Goal: Task Accomplishment & Management: Check status

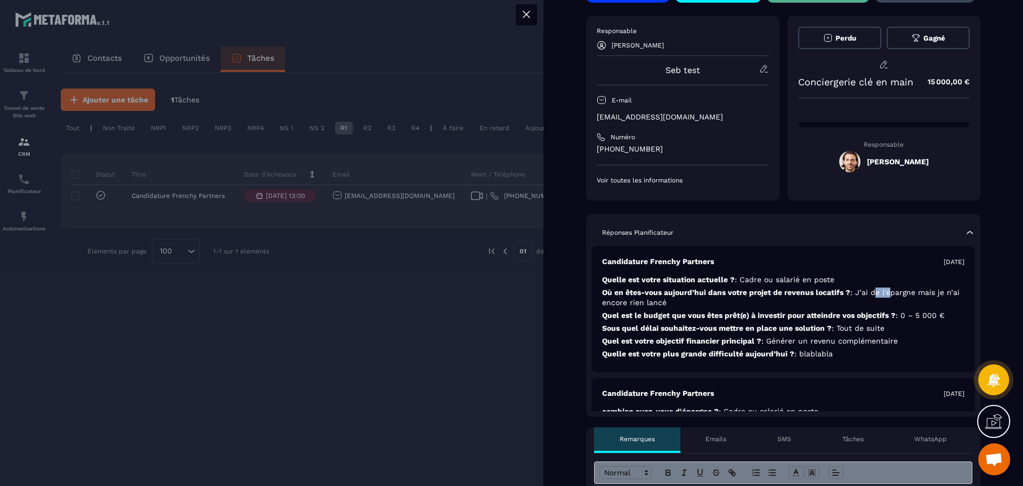
drag, startPoint x: 880, startPoint y: 294, endPoint x: 926, endPoint y: 294, distance: 46.4
click at [920, 294] on span ": J’ai de l’épargne mais je n’ai encore rien lancé" at bounding box center [781, 297] width 358 height 19
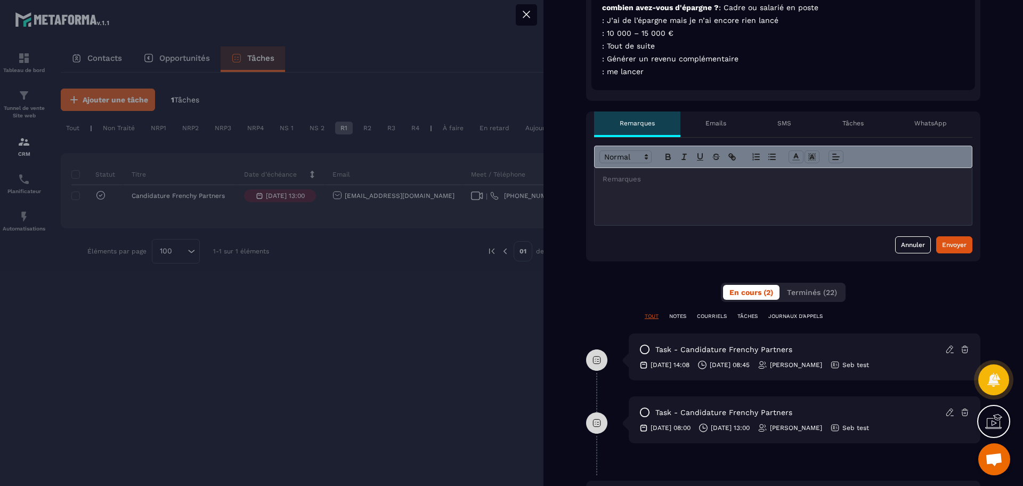
scroll to position [373, 0]
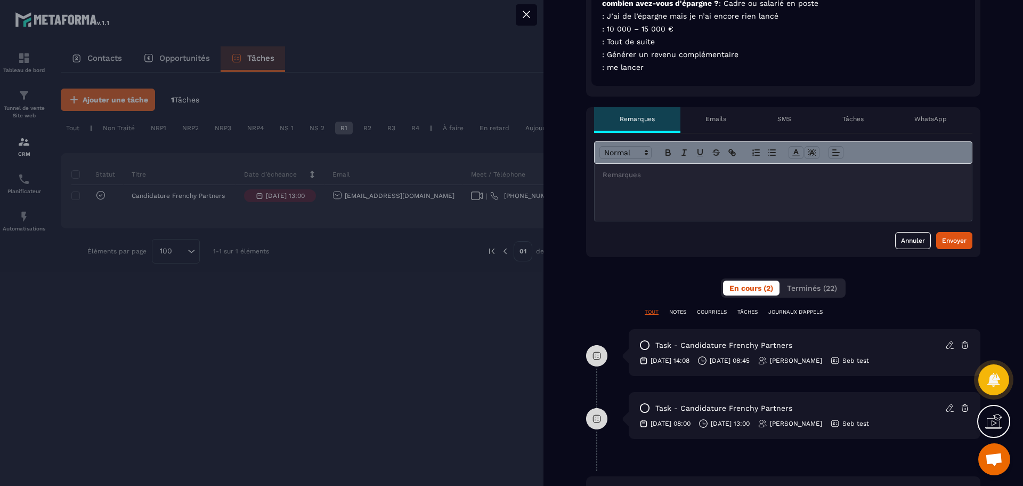
click at [730, 182] on div at bounding box center [783, 192] width 377 height 57
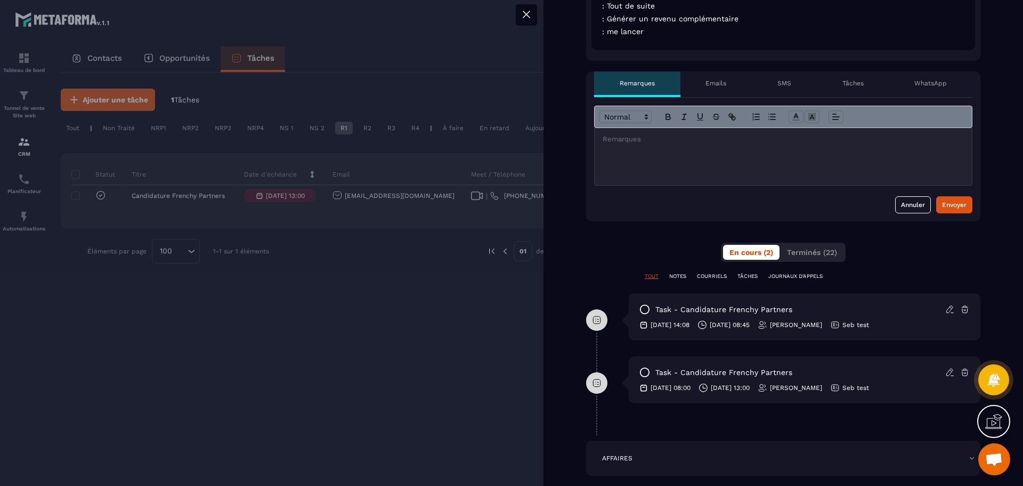
scroll to position [426, 0]
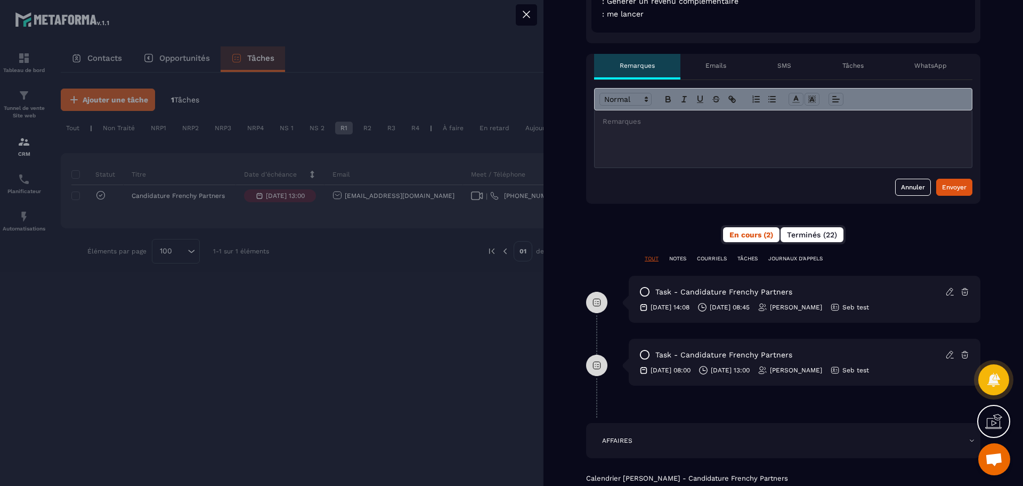
click at [787, 235] on span "Terminés (22)" at bounding box center [812, 234] width 50 height 9
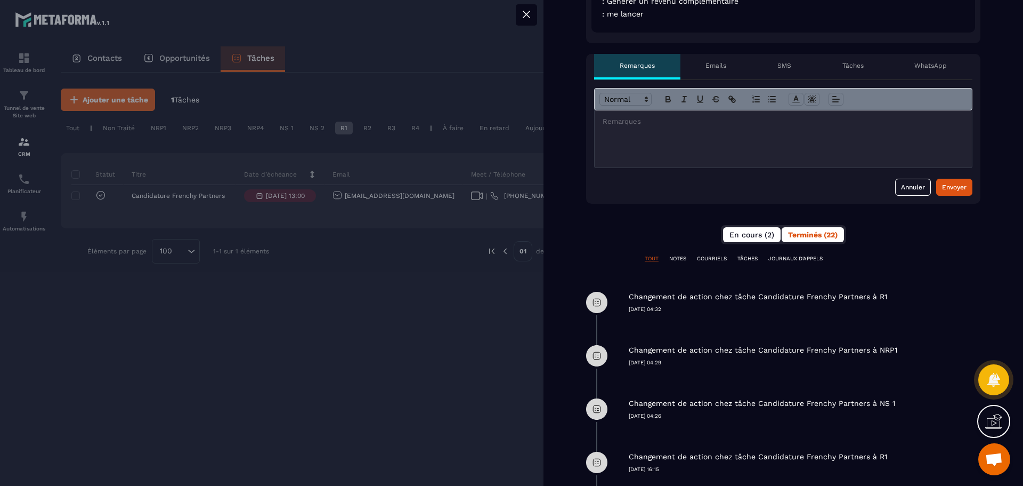
click at [740, 236] on span "En cours (2)" at bounding box center [752, 234] width 45 height 9
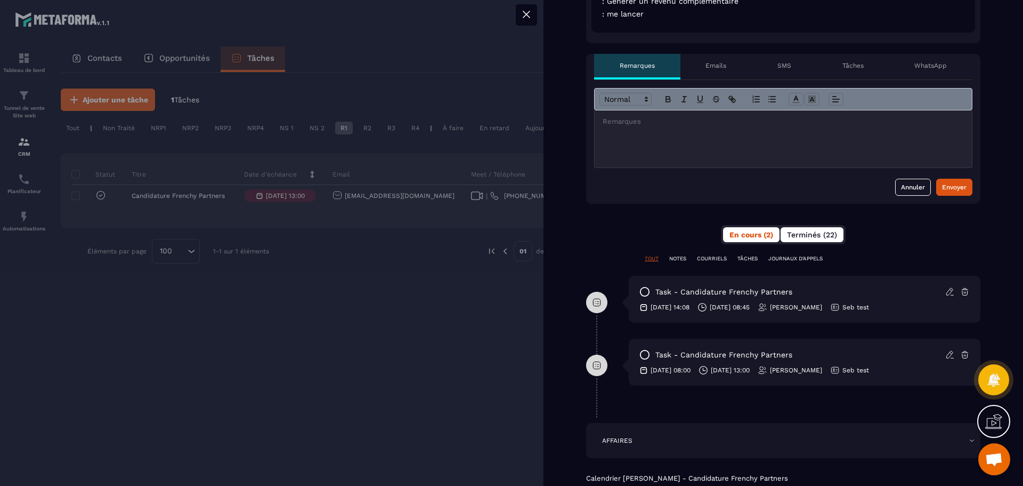
click at [793, 230] on span "Terminés (22)" at bounding box center [812, 234] width 50 height 9
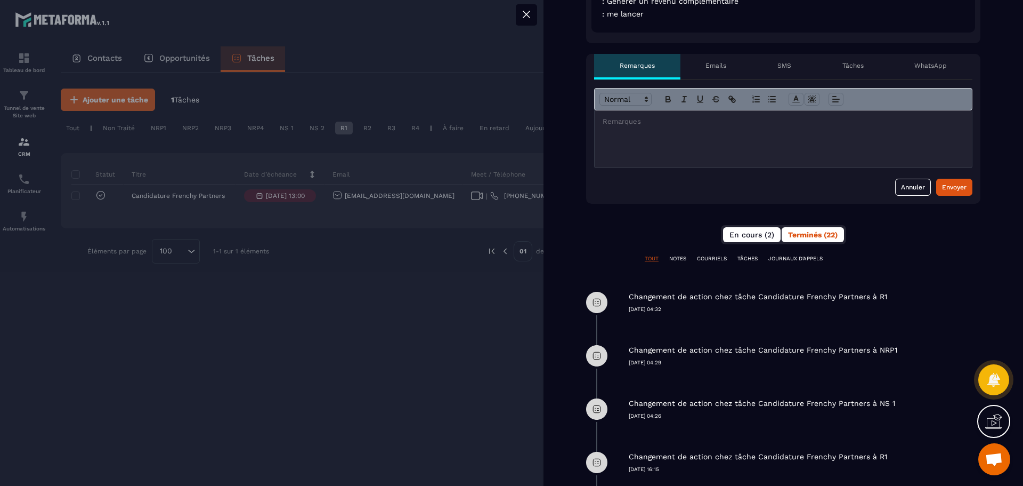
click at [742, 235] on span "En cours (2)" at bounding box center [752, 234] width 45 height 9
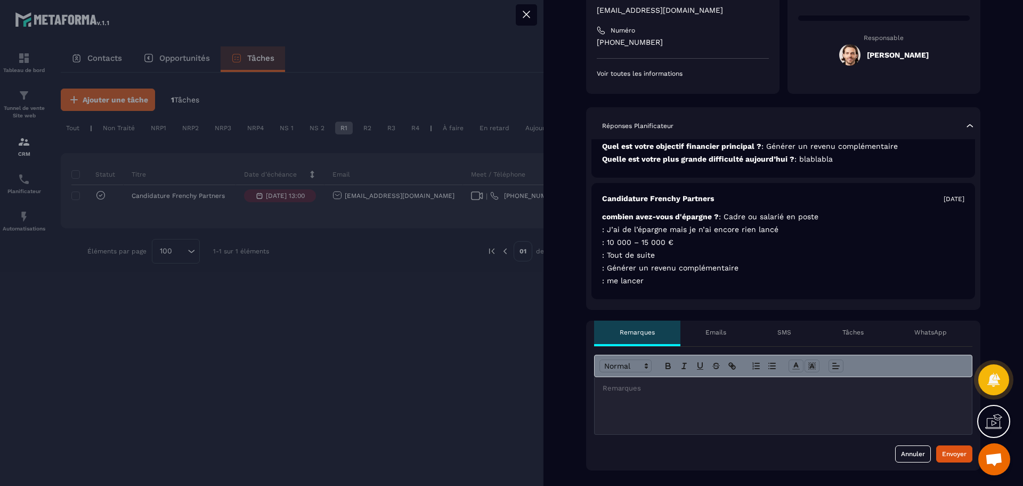
scroll to position [0, 0]
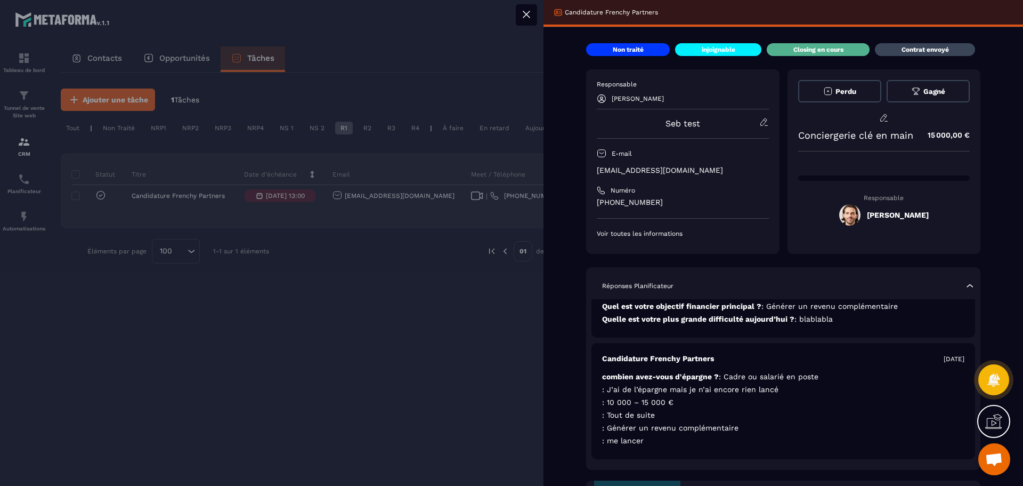
click at [529, 15] on icon at bounding box center [526, 14] width 13 height 13
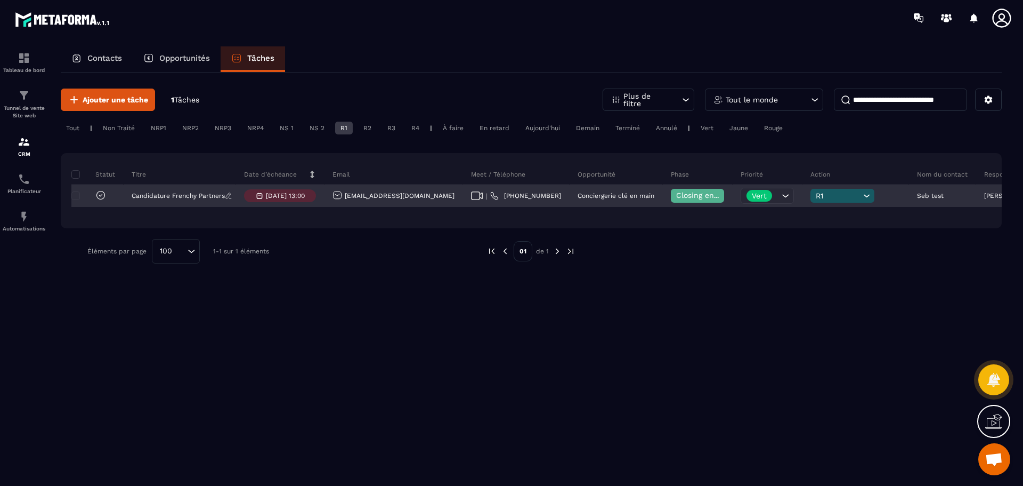
click at [191, 199] on p "Candidature Frenchy Partners" at bounding box center [178, 195] width 93 height 7
